Goal: Communication & Community: Participate in discussion

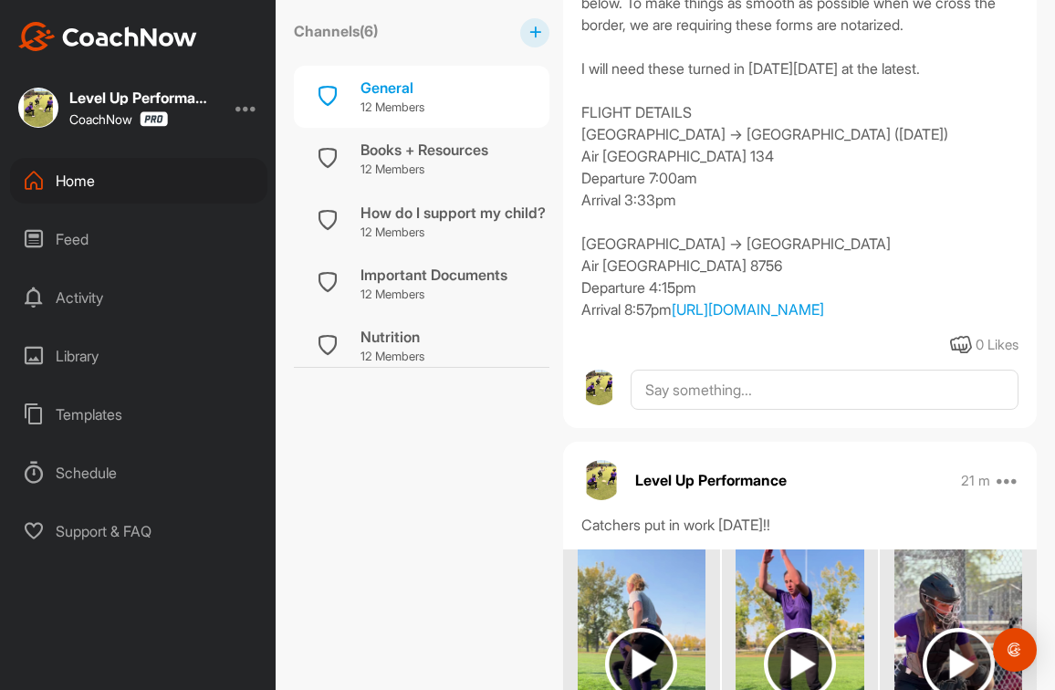
scroll to position [603, 0]
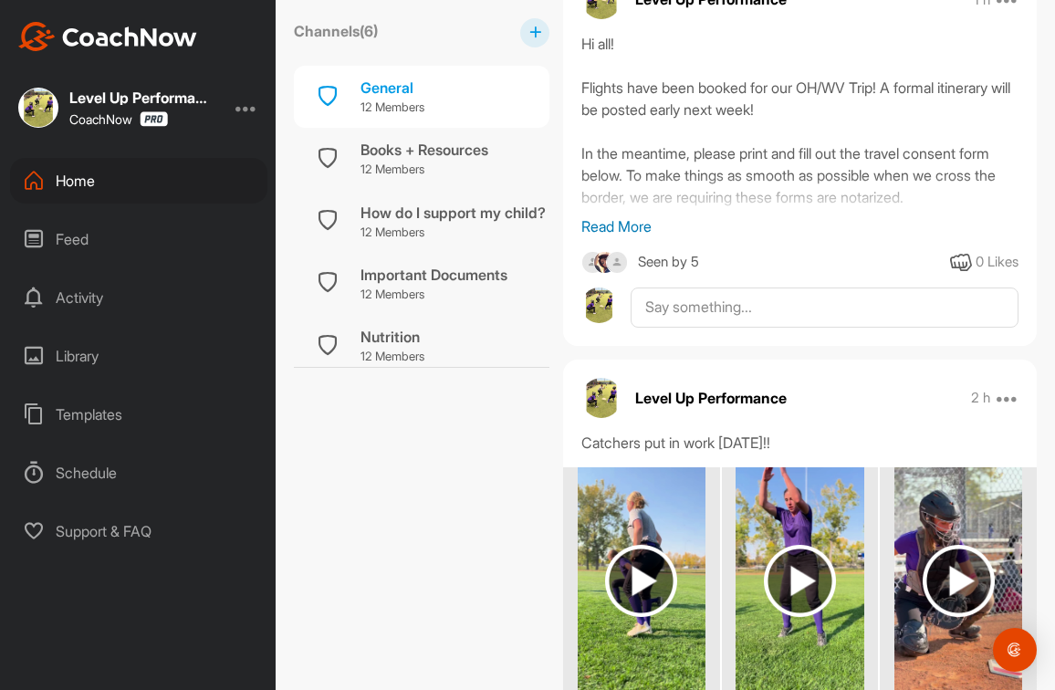
scroll to position [355, 0]
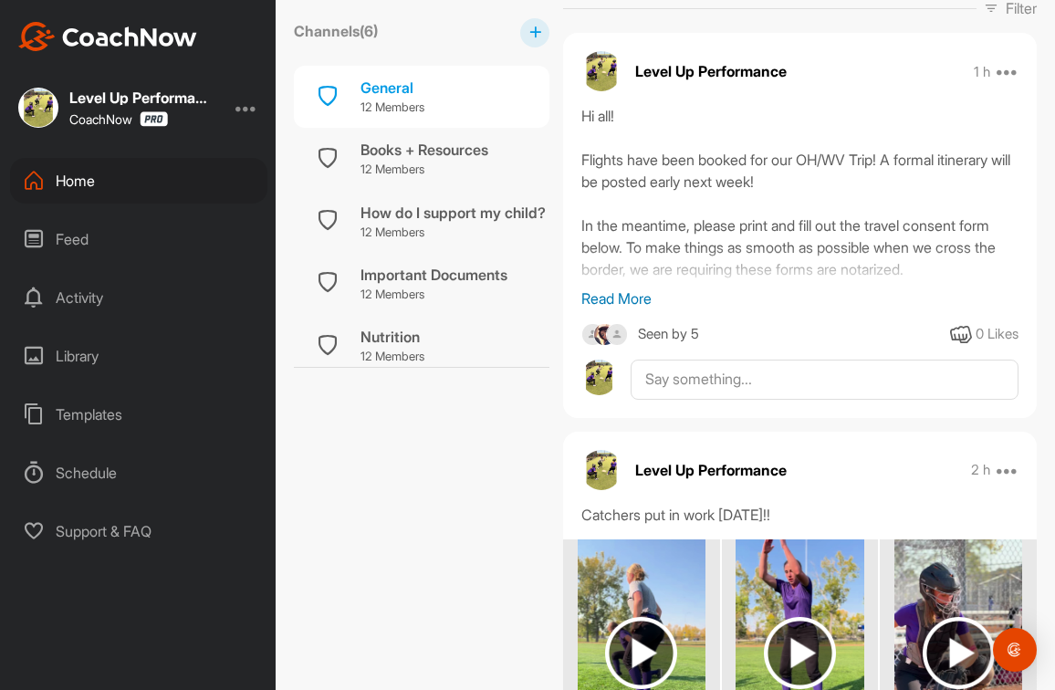
click at [633, 294] on p "Read More" at bounding box center [800, 299] width 437 height 22
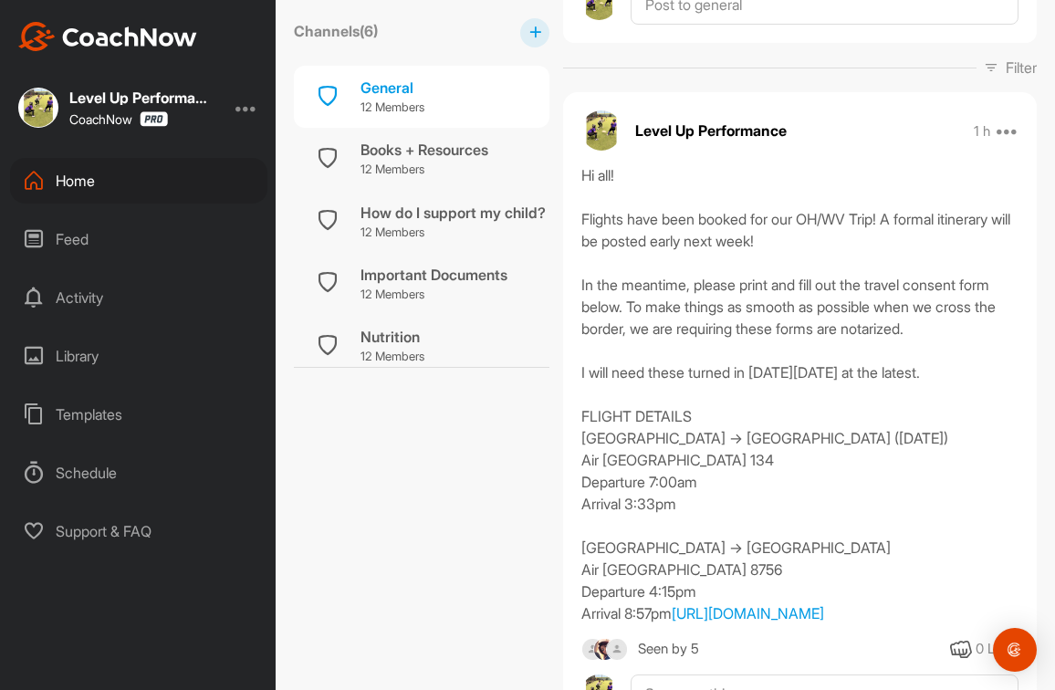
scroll to position [287, 0]
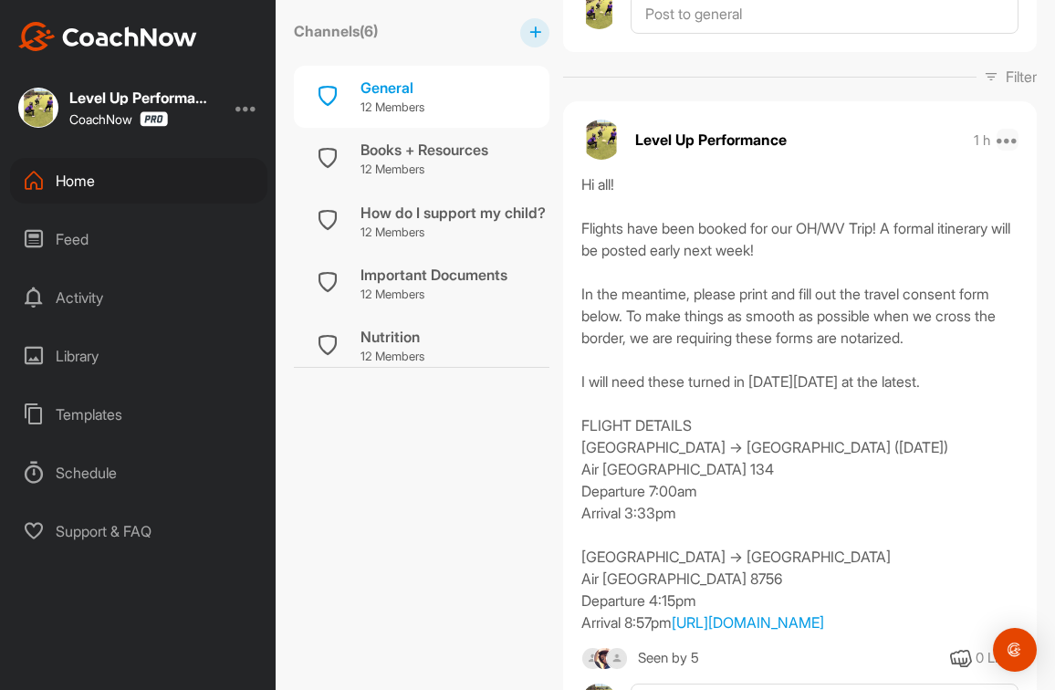
click at [1002, 135] on icon at bounding box center [1008, 140] width 22 height 22
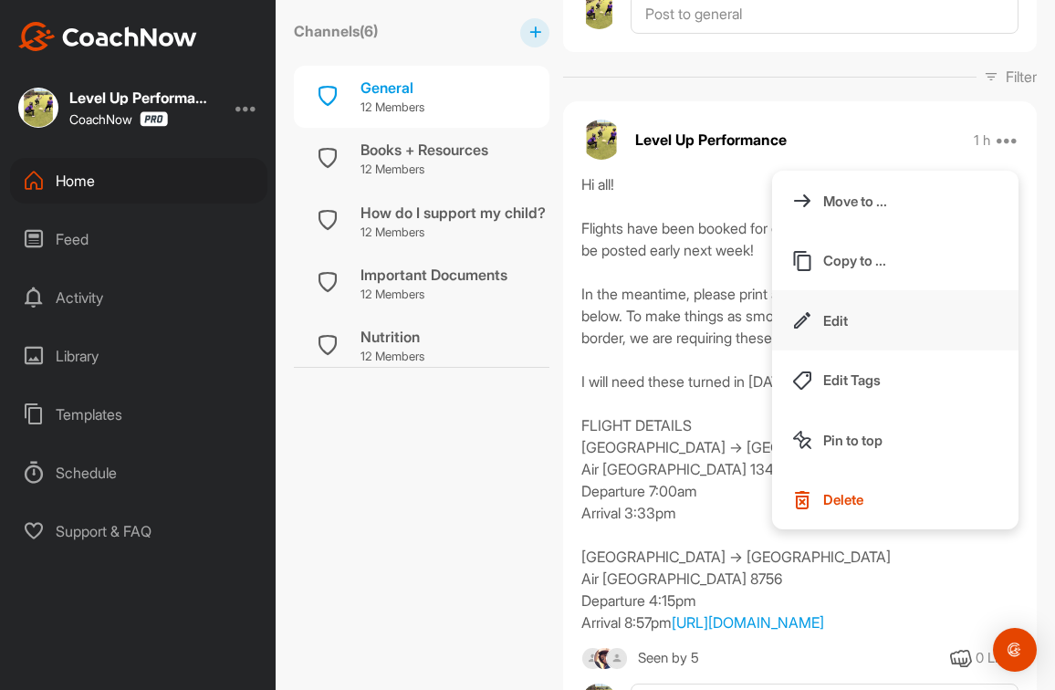
click at [833, 308] on button "Edit" at bounding box center [895, 320] width 246 height 60
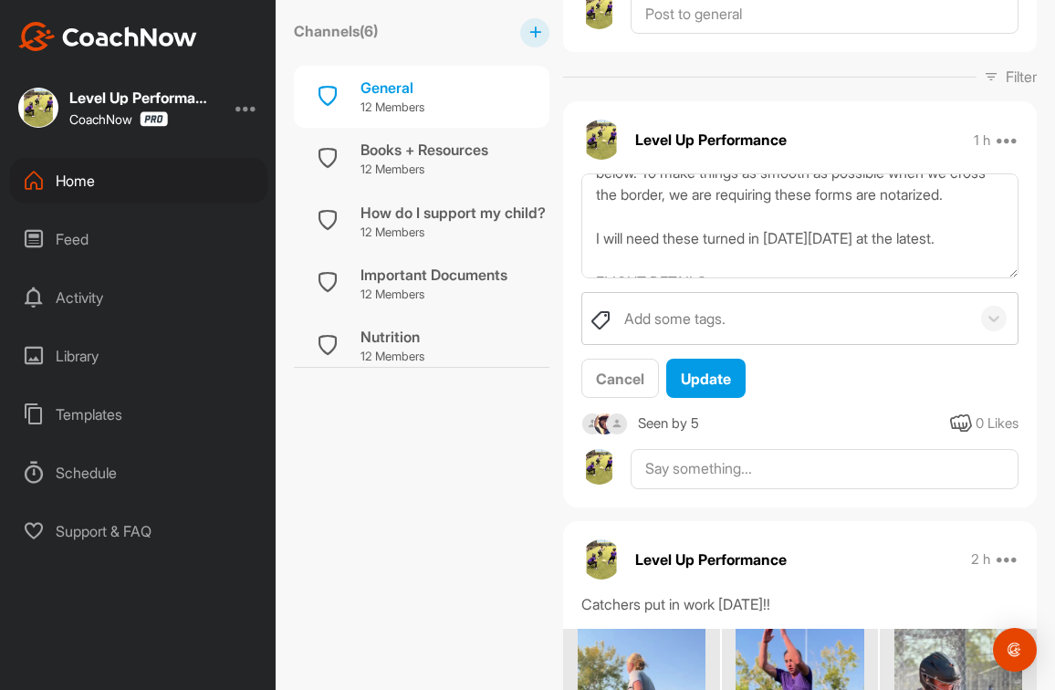
scroll to position [152, 0]
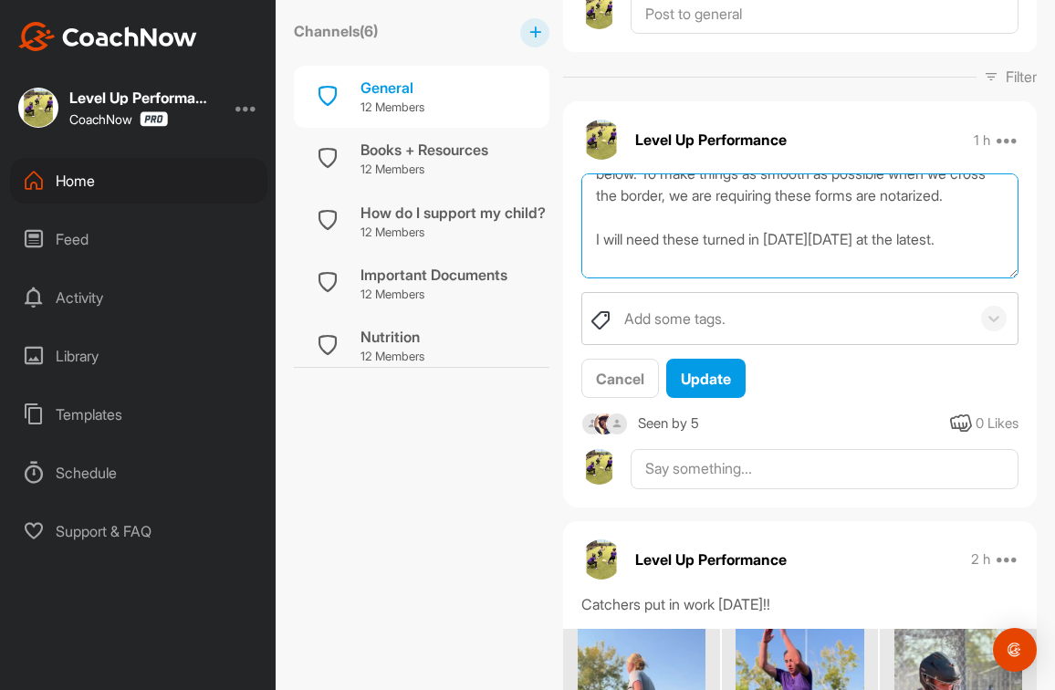
click at [959, 199] on textarea "Hi all! Flights have been booked for our OH/WV Trip! A formal itinerary will be…" at bounding box center [800, 225] width 437 height 105
type textarea "Hi all! Flights have been booked for our OH/WV Trip! A formal itinerary will be…"
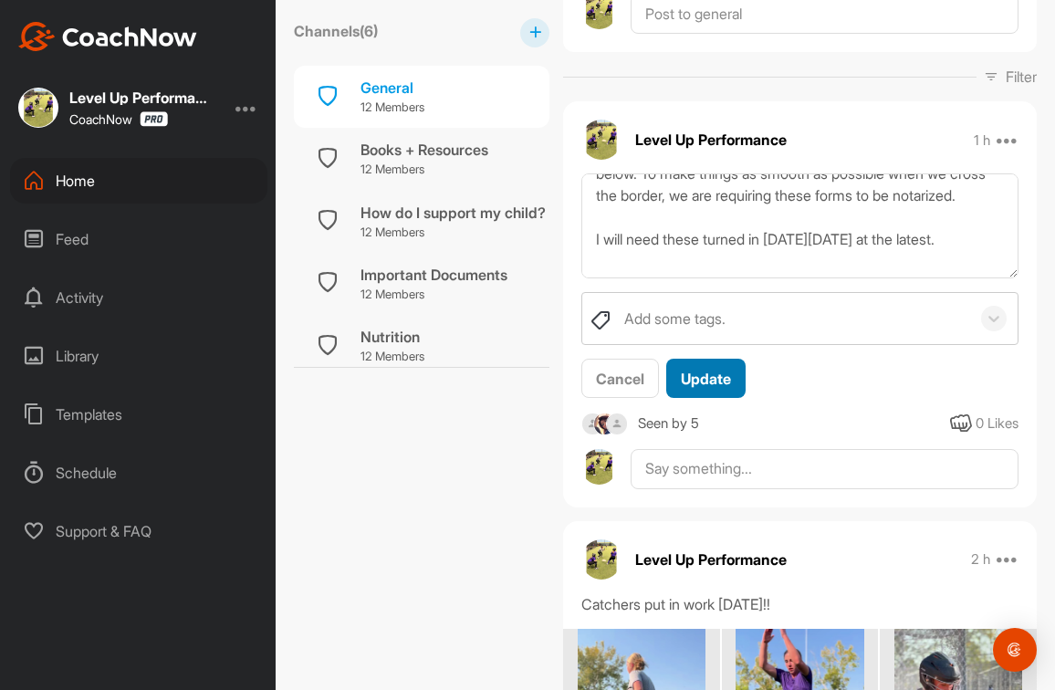
click at [719, 382] on span "Update" at bounding box center [706, 379] width 50 height 18
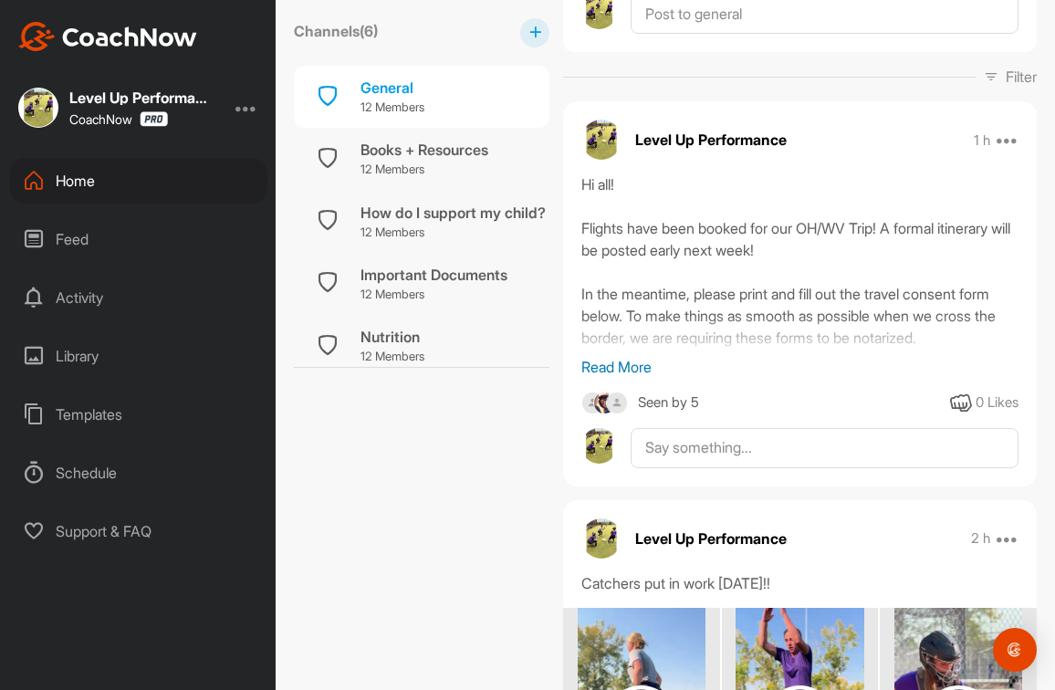
click at [599, 369] on p "Read More" at bounding box center [800, 367] width 437 height 22
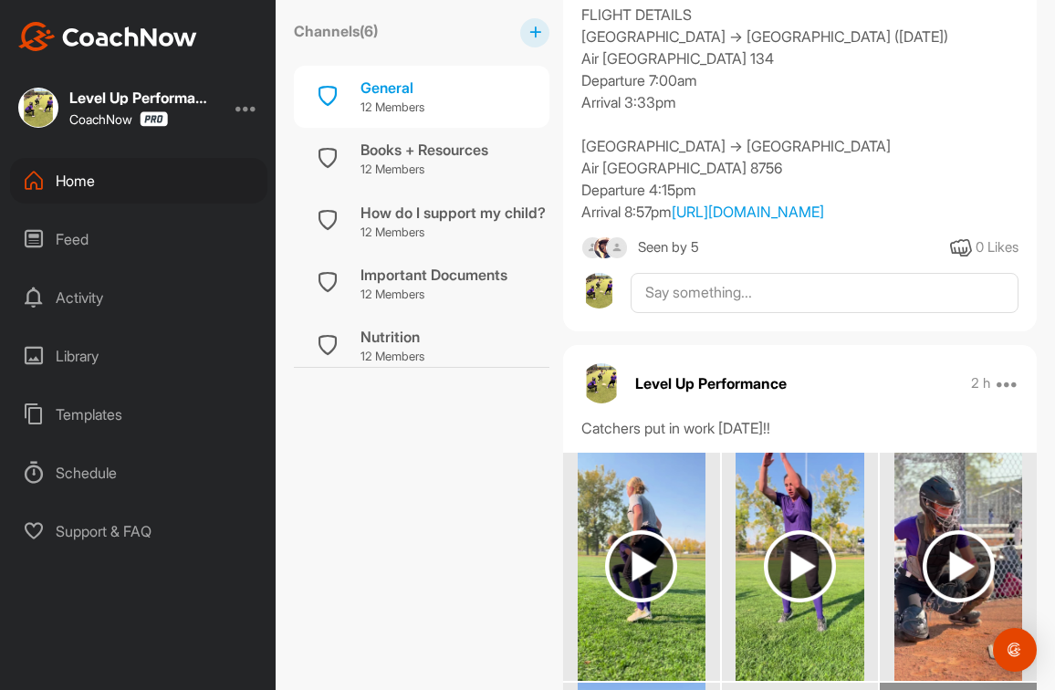
scroll to position [700, 0]
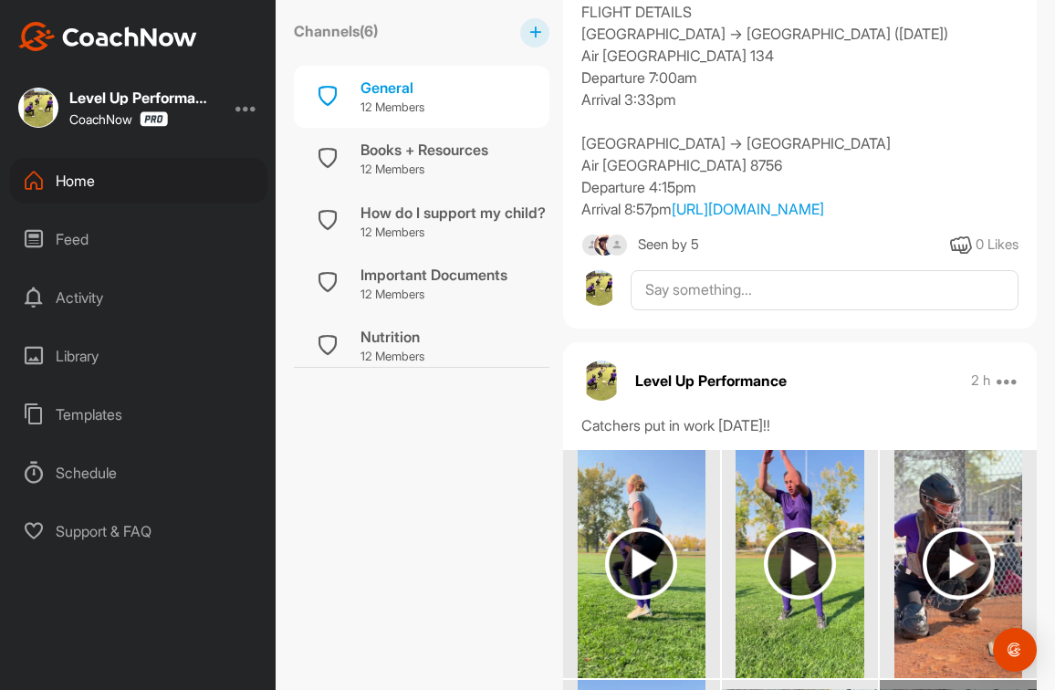
click at [670, 257] on div "Seen by 5" at bounding box center [668, 245] width 61 height 23
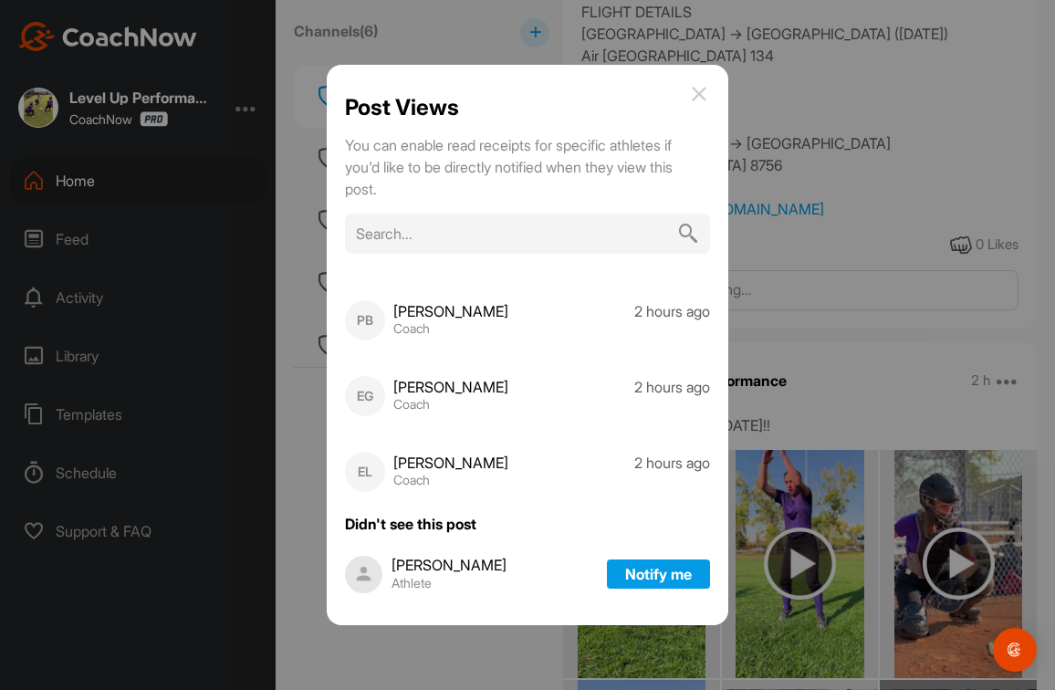
scroll to position [158, 0]
click at [710, 106] on div "Post Views" at bounding box center [527, 107] width 365 height 26
click at [710, 99] on img at bounding box center [699, 94] width 22 height 22
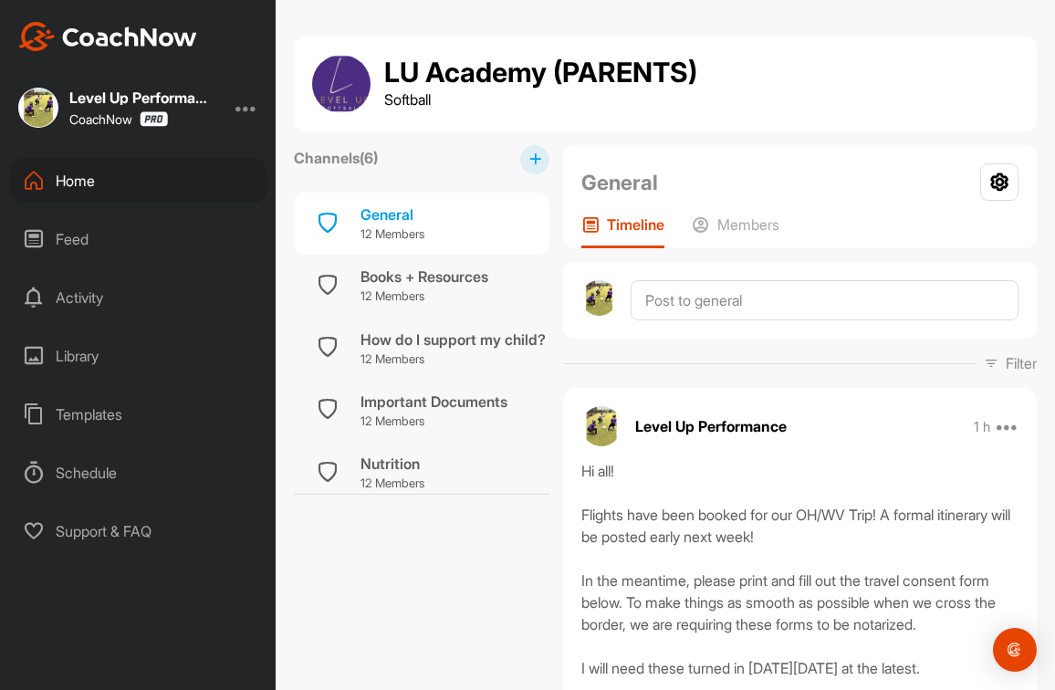
scroll to position [0, 0]
